Goal: Information Seeking & Learning: Learn about a topic

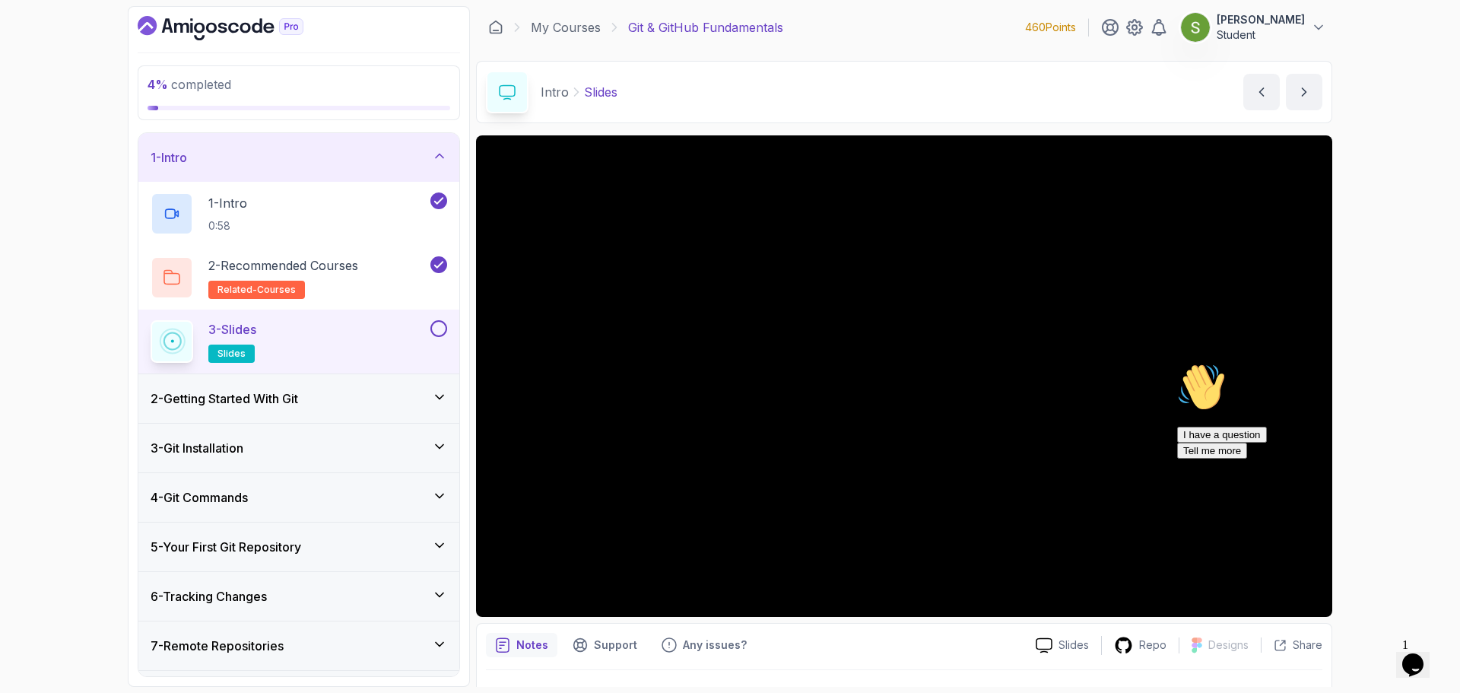
click at [1177, 363] on icon "Chat attention grabber" at bounding box center [1177, 363] width 0 height 0
click at [436, 325] on button at bounding box center [438, 328] width 17 height 17
click at [440, 403] on icon at bounding box center [439, 396] width 15 height 15
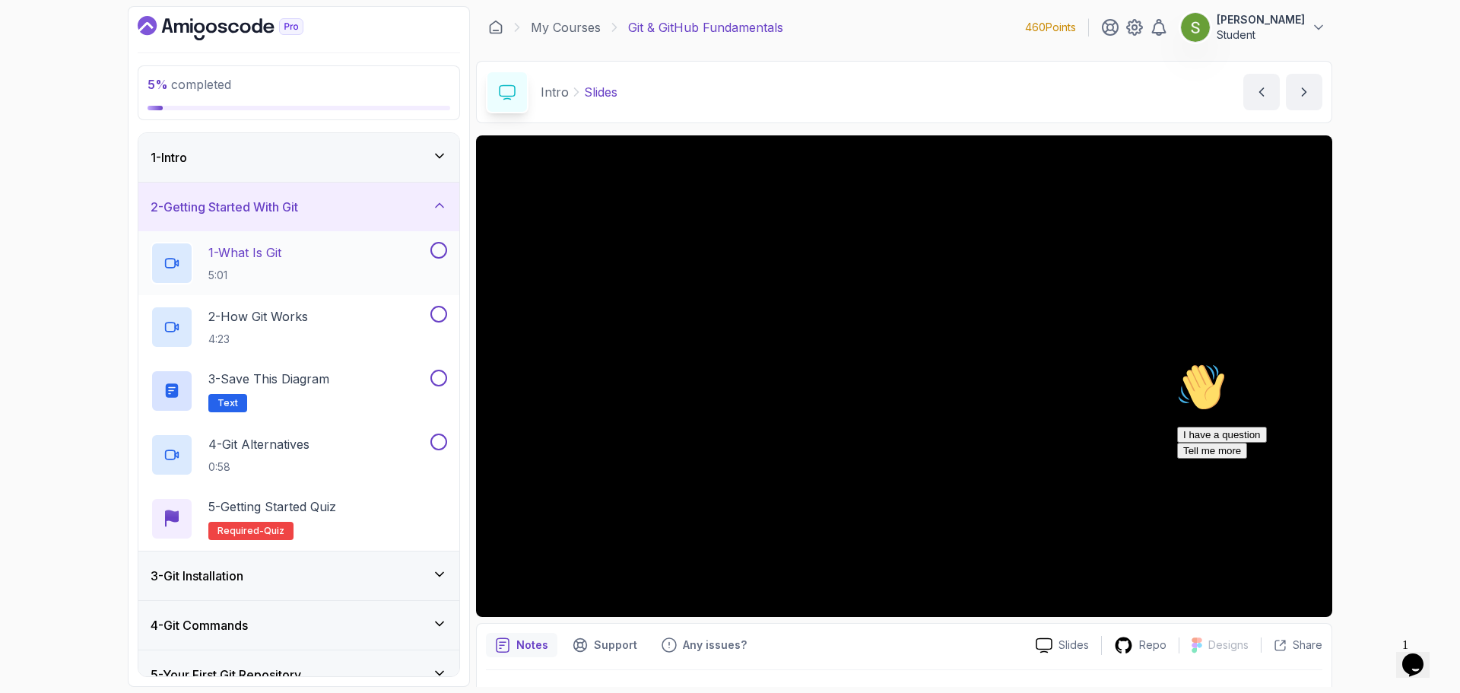
click at [281, 266] on h2 "1 - What Is Git 5:01" at bounding box center [244, 263] width 73 height 40
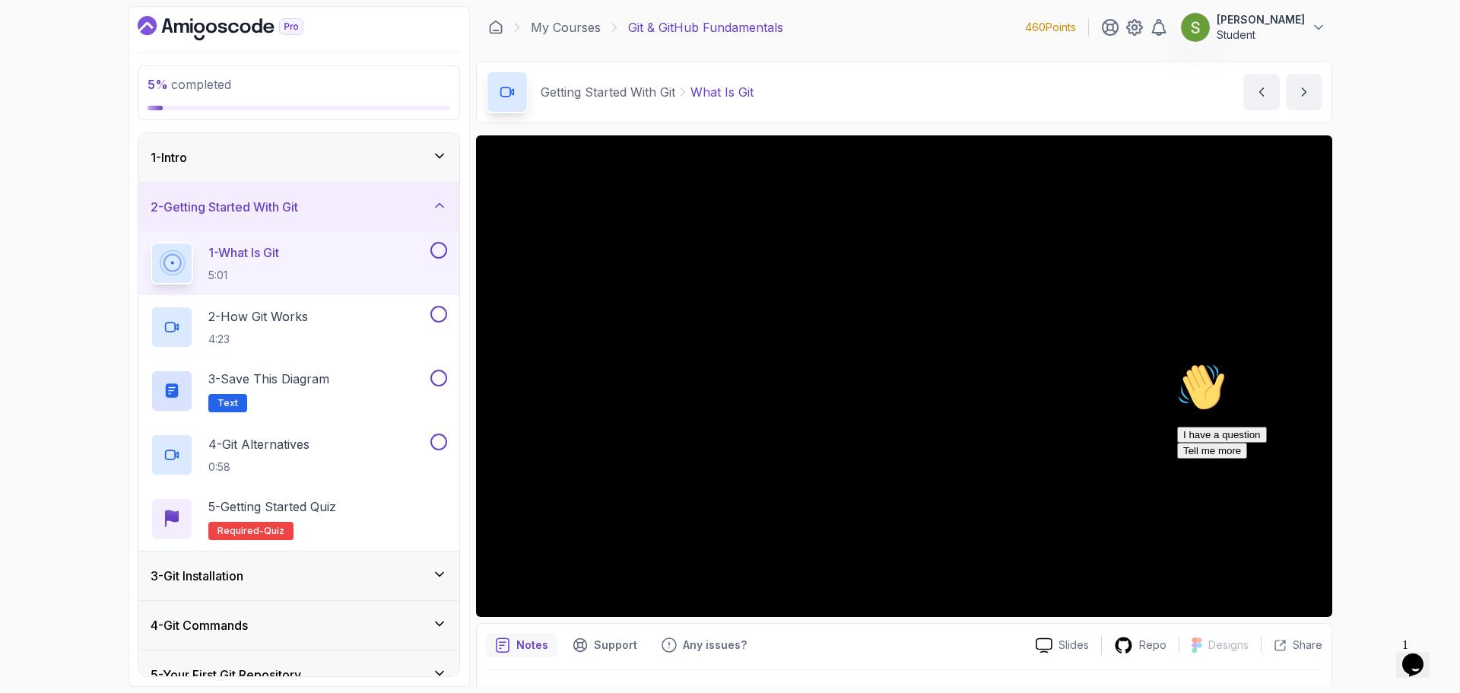
click at [279, 266] on h2 "1 - What Is Git 5:01" at bounding box center [243, 263] width 71 height 40
click at [1177, 363] on icon "Chat attention grabber" at bounding box center [1177, 363] width 0 height 0
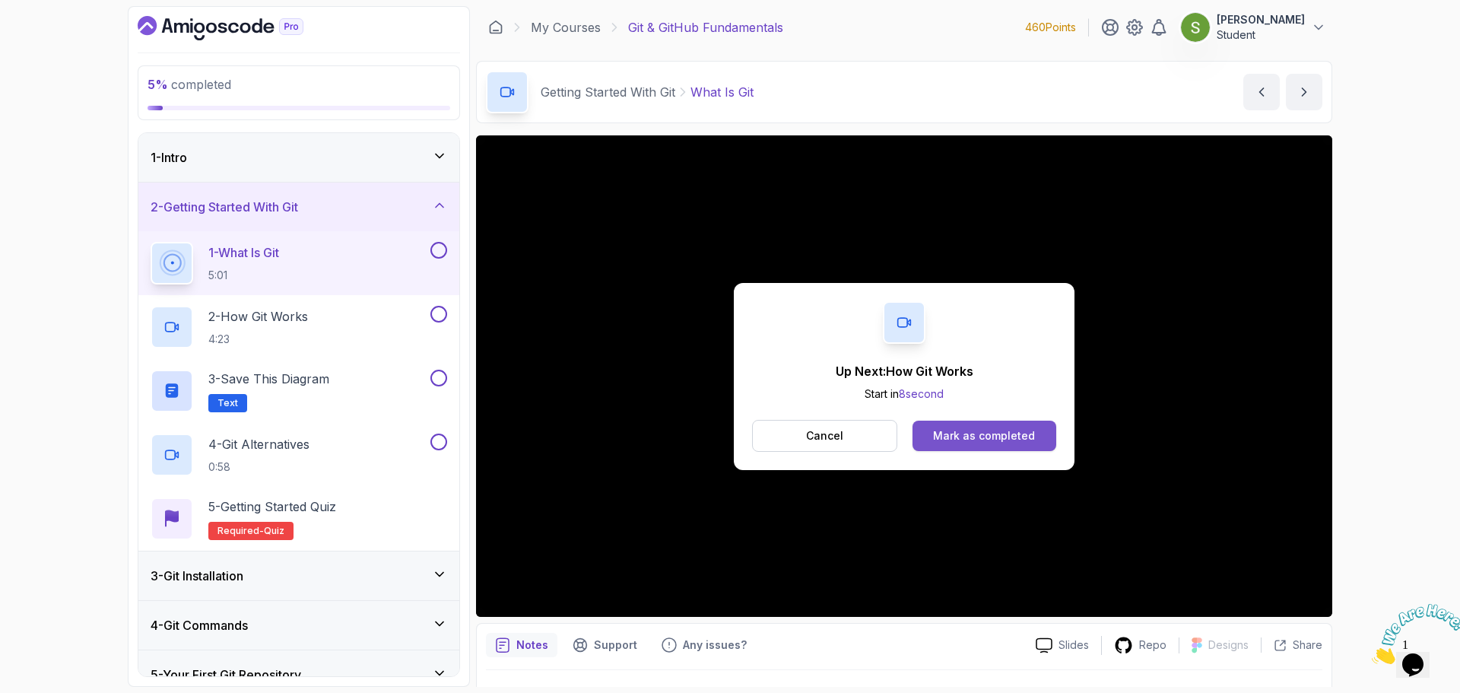
click at [1023, 425] on button "Mark as completed" at bounding box center [984, 435] width 144 height 30
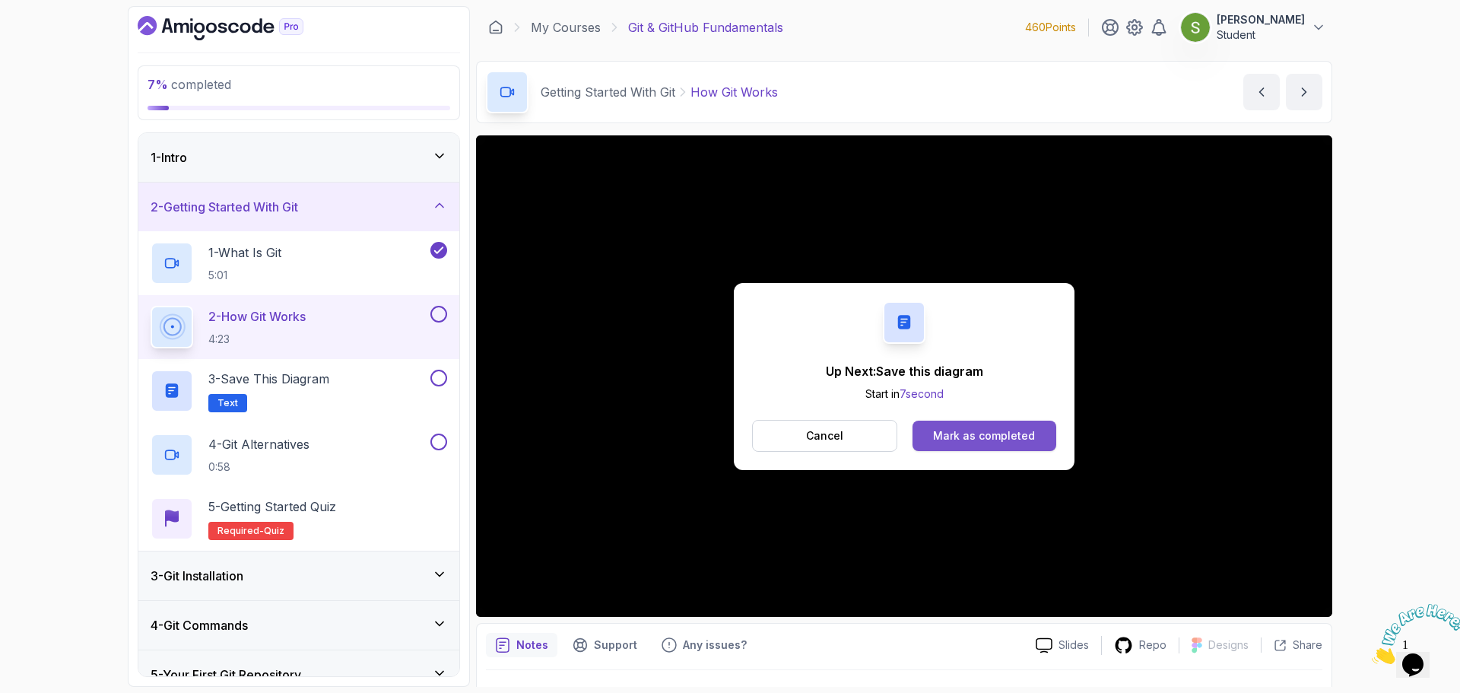
click at [1020, 436] on div "Mark as completed" at bounding box center [984, 435] width 102 height 15
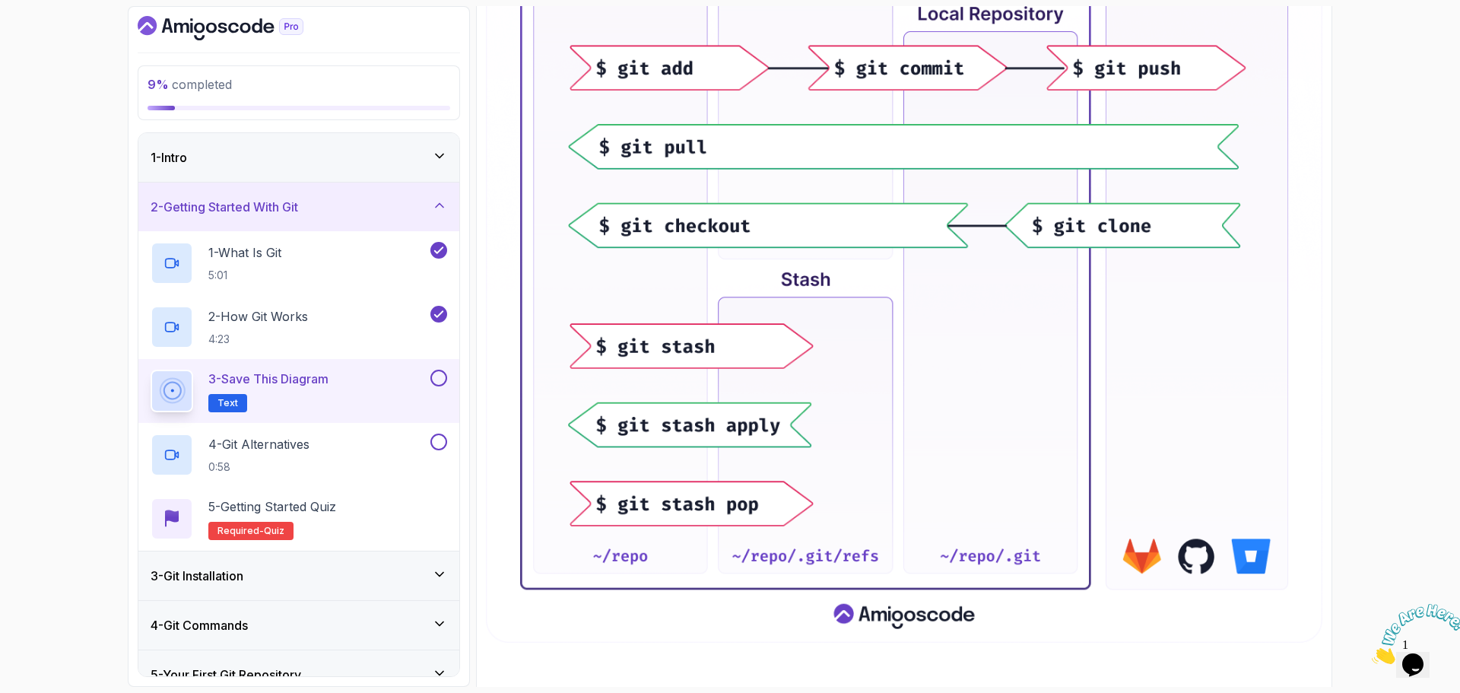
scroll to position [655, 0]
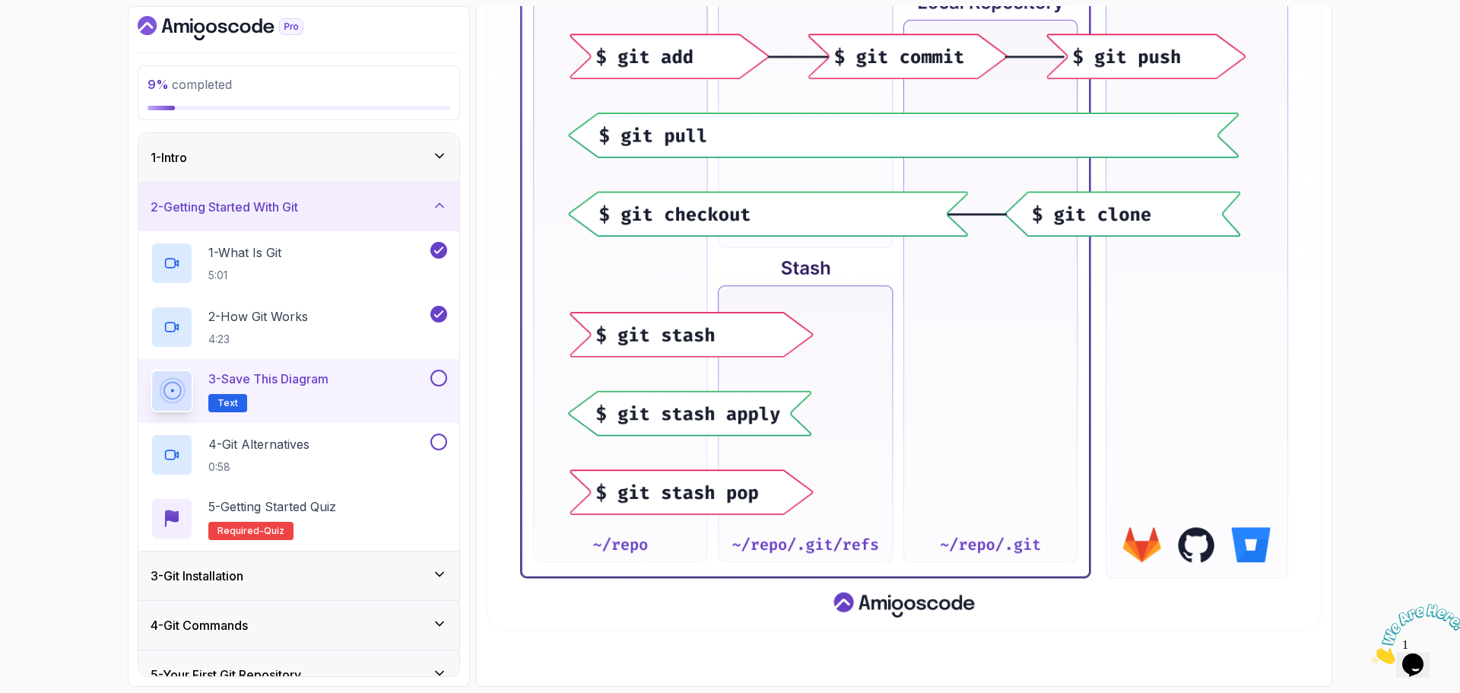
click at [448, 379] on div "3 - Save this diagram Text" at bounding box center [298, 391] width 321 height 64
click at [436, 379] on button at bounding box center [438, 378] width 17 height 17
click at [371, 454] on div "4 - Git Alternatives 0:58" at bounding box center [289, 454] width 277 height 43
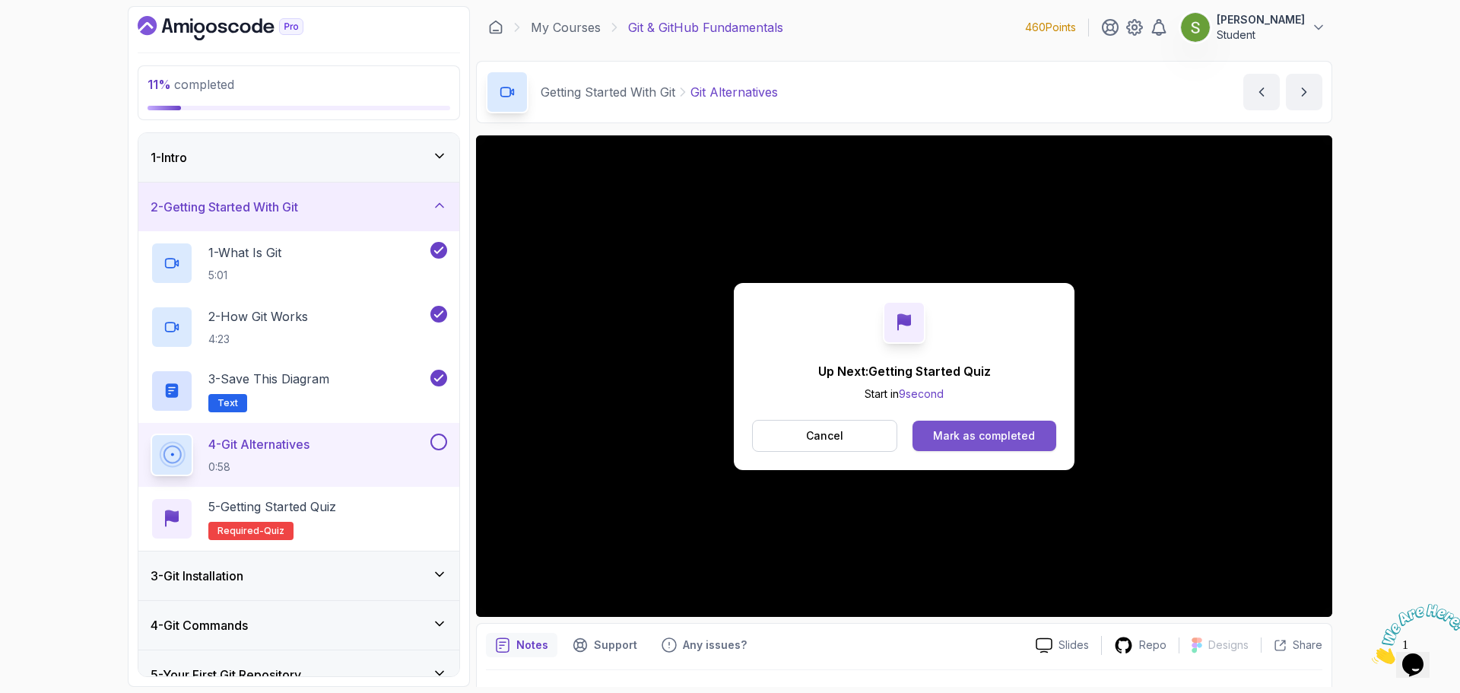
click at [959, 436] on div "Mark as completed" at bounding box center [984, 435] width 102 height 15
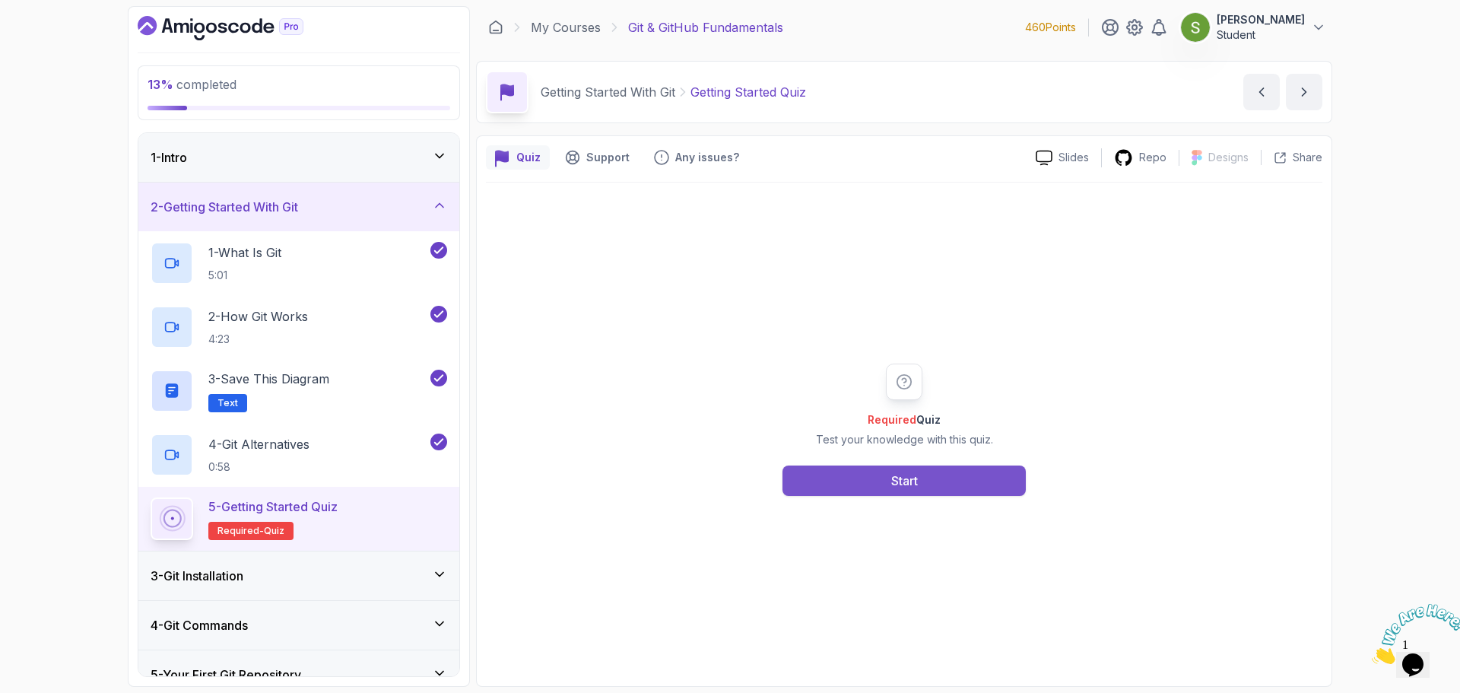
click at [941, 490] on button "Start" at bounding box center [903, 480] width 243 height 30
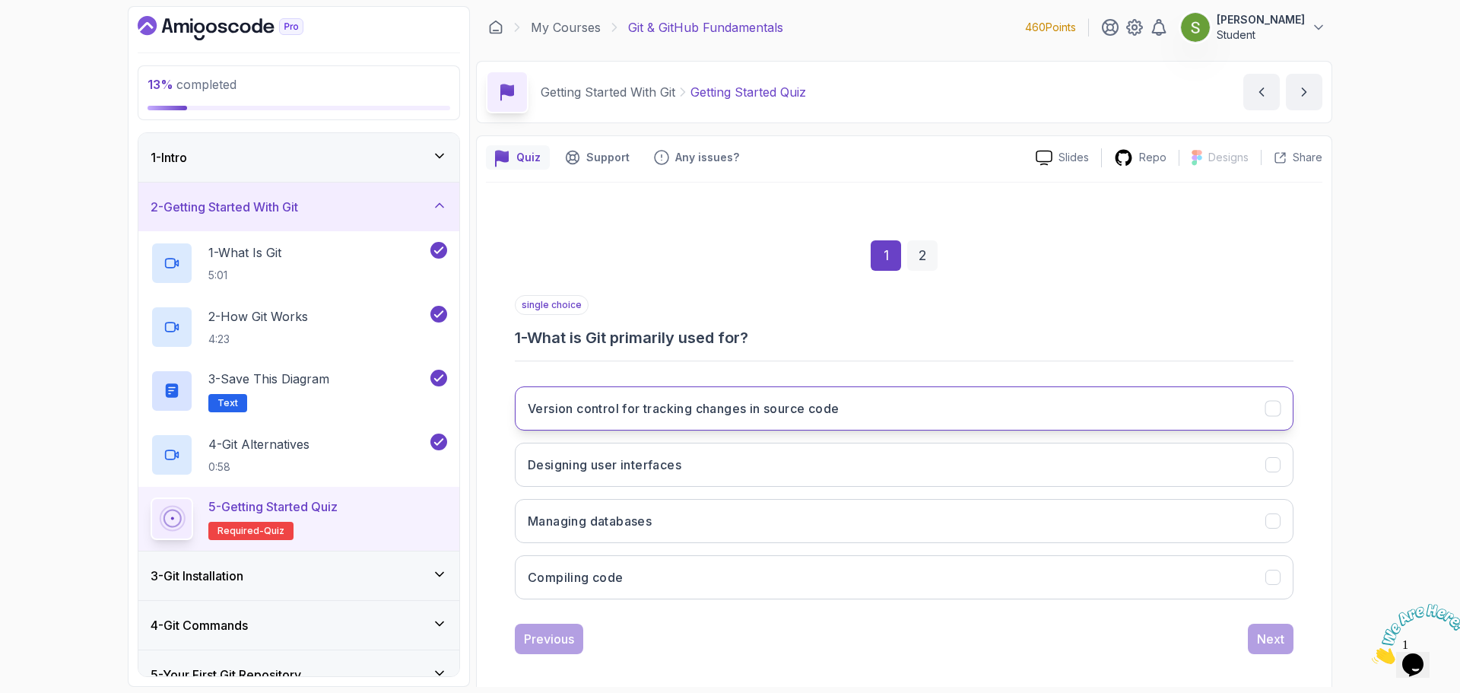
click at [939, 401] on button "Version control for tracking changes in source code" at bounding box center [904, 408] width 779 height 44
click at [1280, 645] on div "Next" at bounding box center [1270, 639] width 27 height 18
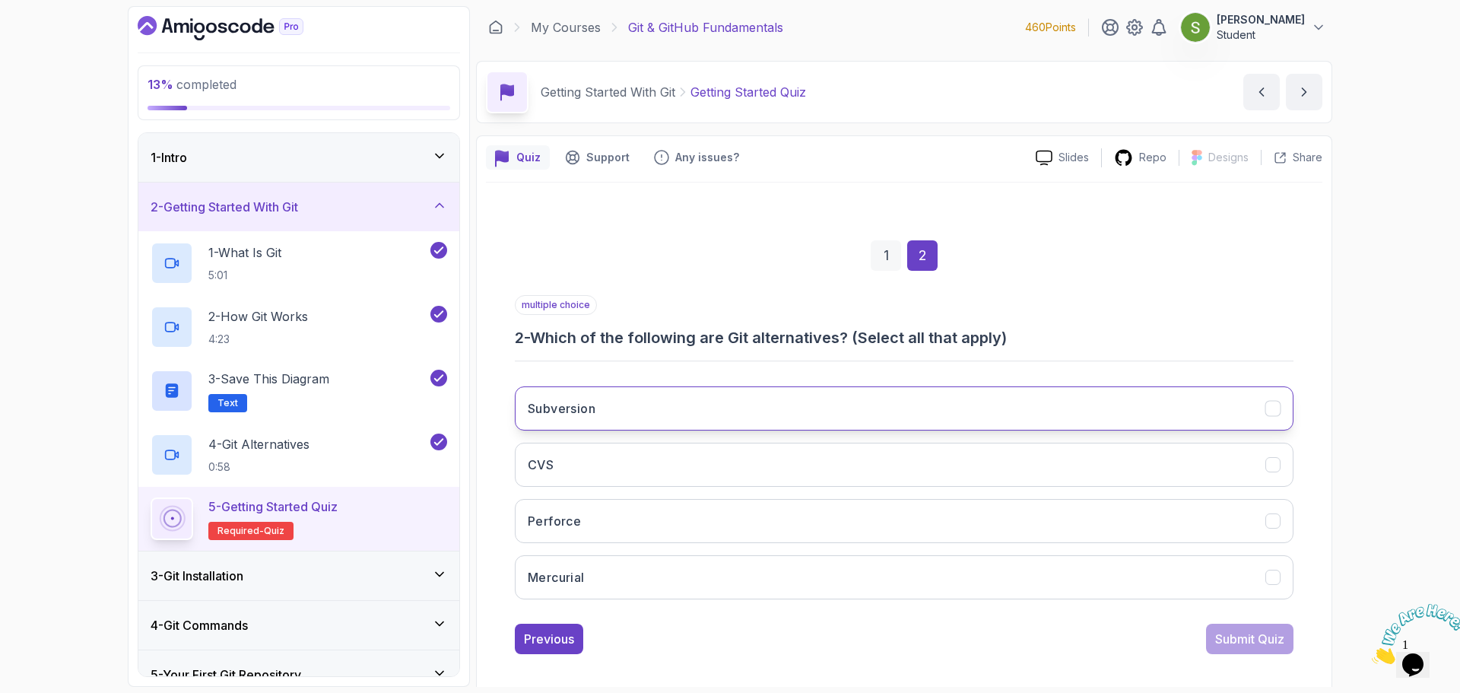
click at [1007, 412] on button "Subversion" at bounding box center [904, 408] width 779 height 44
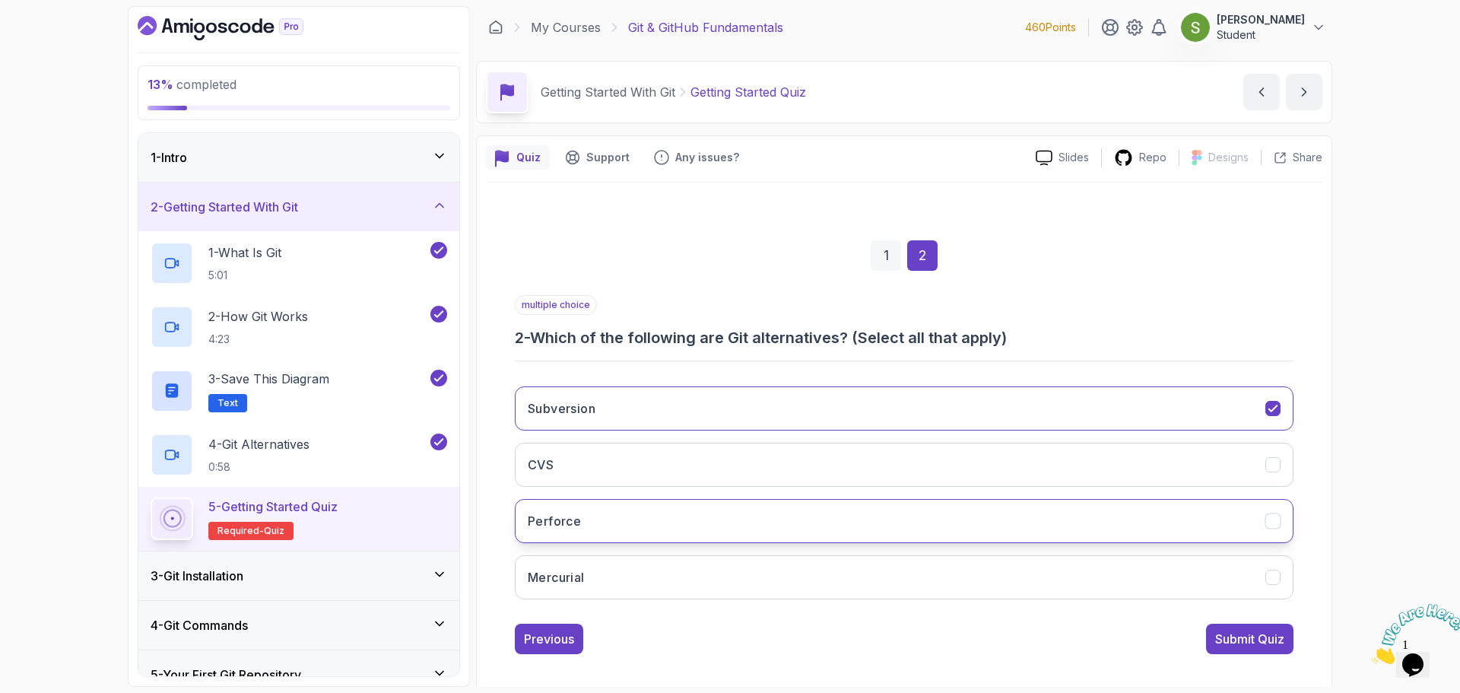
click at [891, 526] on button "Perforce" at bounding box center [904, 521] width 779 height 44
click at [875, 596] on button "Mercurial" at bounding box center [904, 577] width 779 height 44
click at [884, 460] on button "CVS" at bounding box center [904, 464] width 779 height 44
click at [1248, 642] on div "Submit Quiz" at bounding box center [1249, 639] width 69 height 18
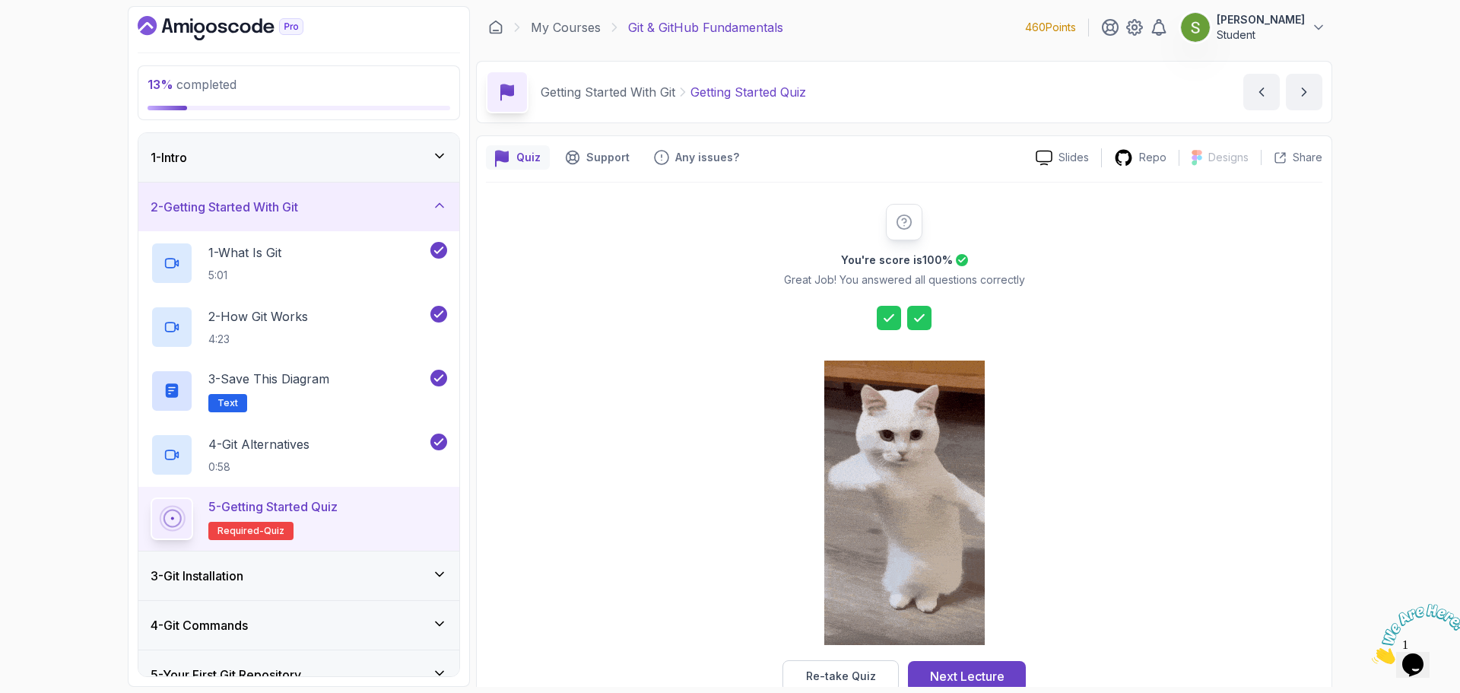
scroll to position [36, 0]
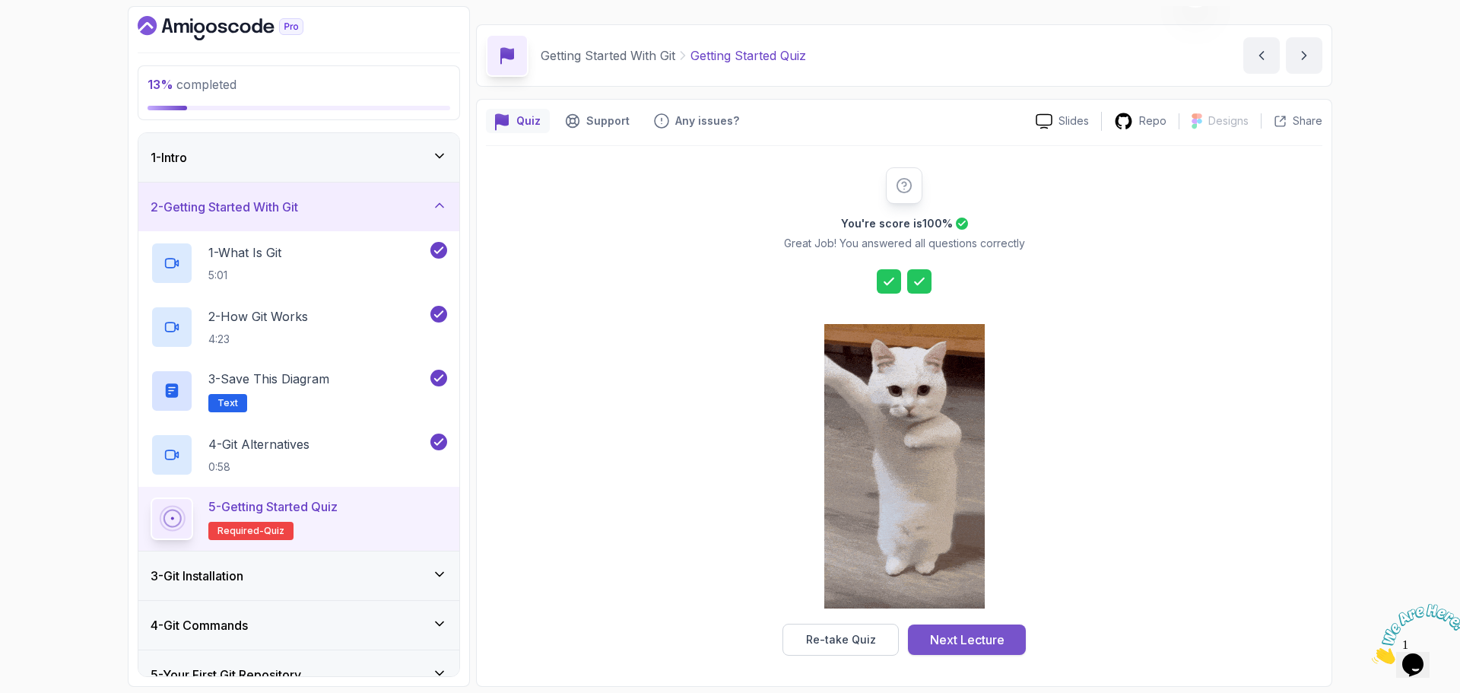
click at [985, 637] on div "Next Lecture" at bounding box center [967, 639] width 75 height 18
